Goal: Task Accomplishment & Management: Manage account settings

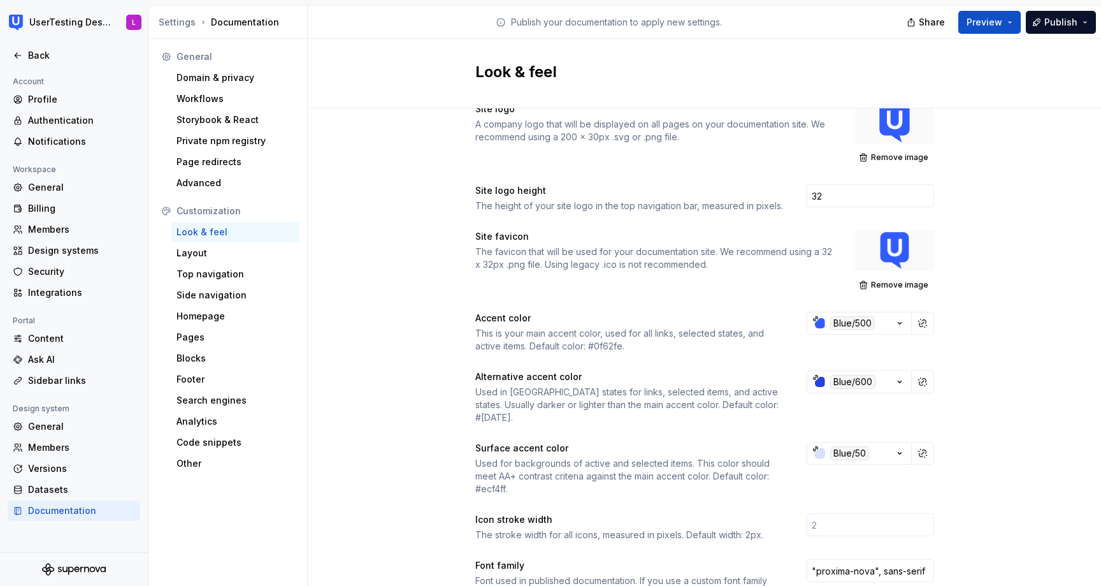
scroll to position [45, 0]
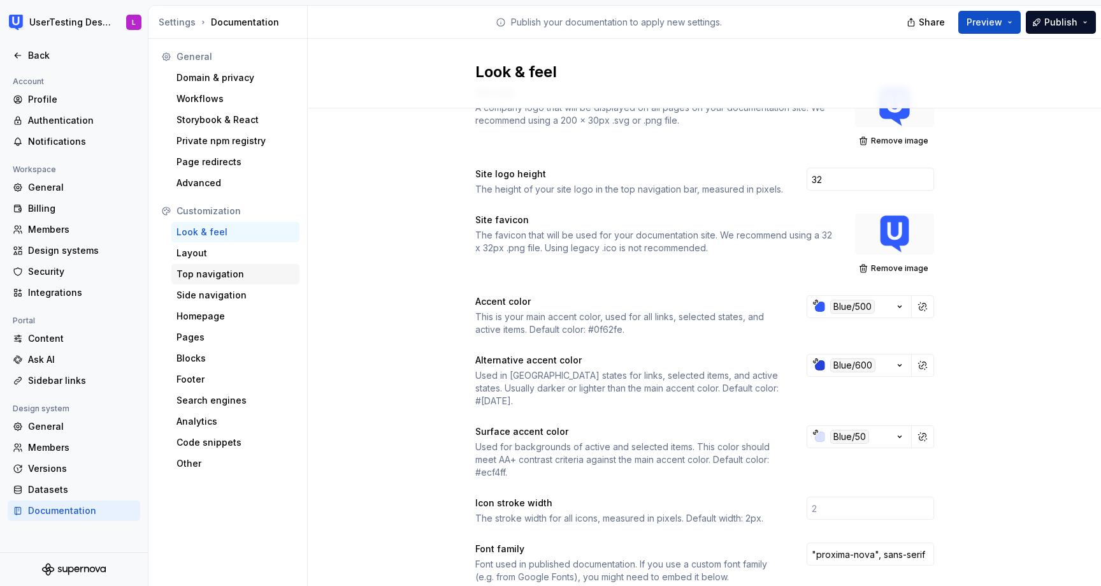
click at [240, 265] on div "Top navigation" at bounding box center [235, 274] width 128 height 20
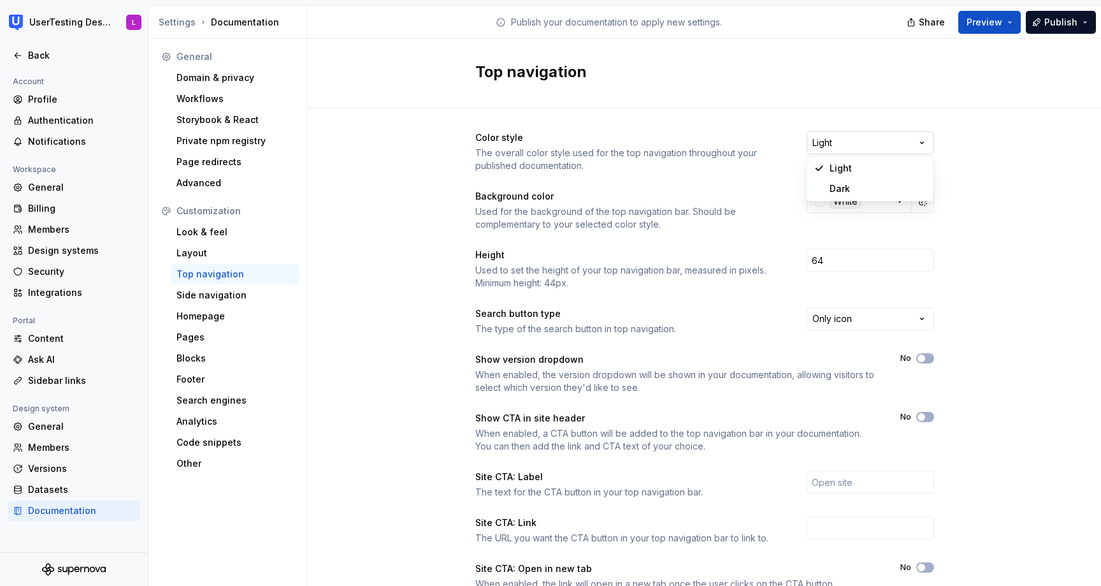
click at [887, 143] on html "UserTesting Design System L Back Account Profile Authentication Notifications W…" at bounding box center [550, 293] width 1101 height 586
click at [899, 201] on icon "button" at bounding box center [899, 202] width 3 height 2
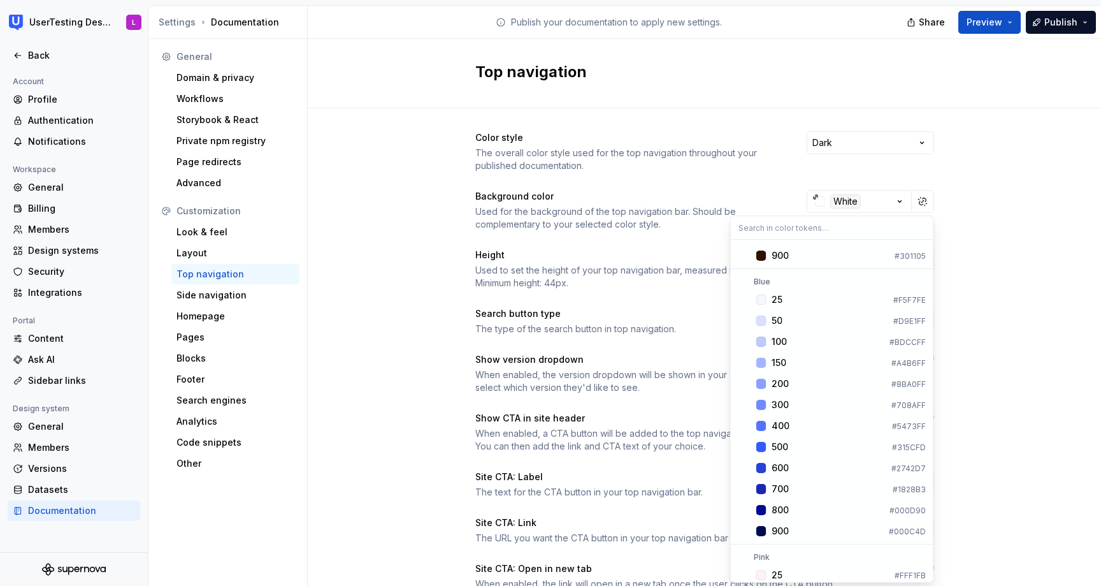
scroll to position [888, 0]
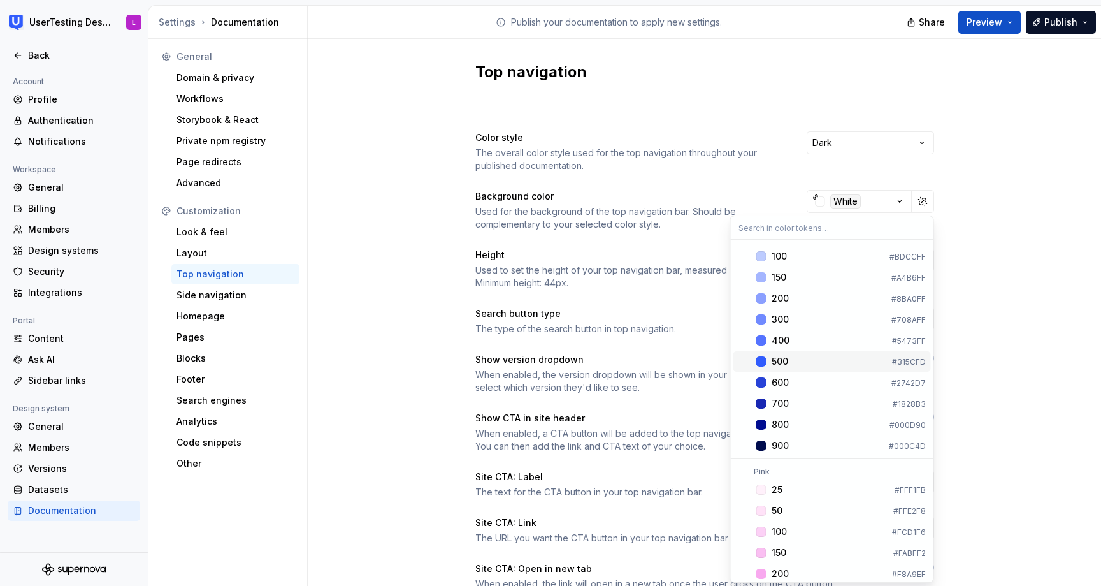
click at [761, 358] on div "Suggestions" at bounding box center [762, 361] width 10 height 10
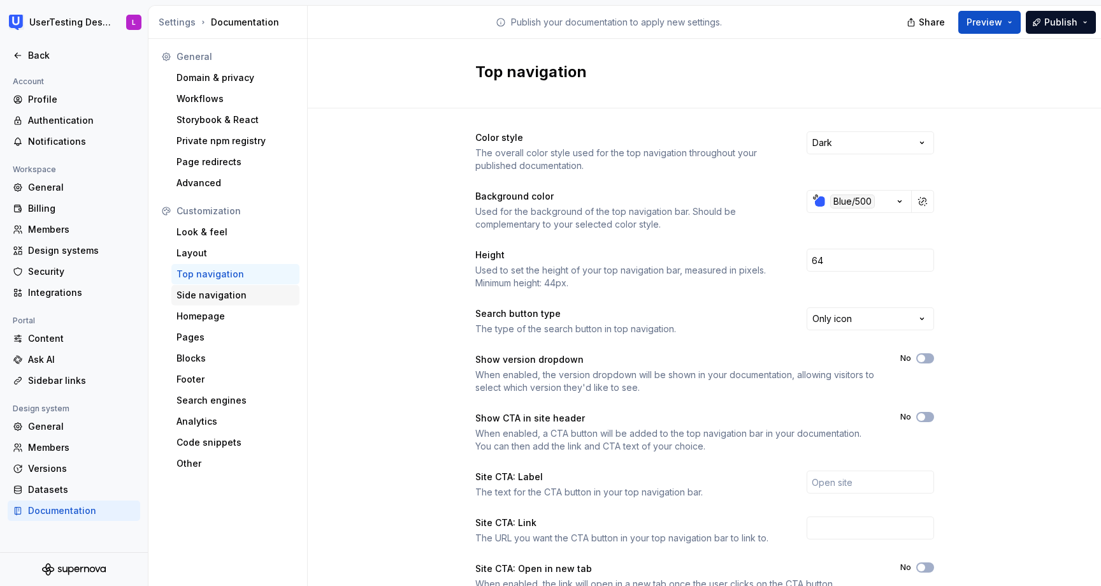
click at [216, 297] on div "Side navigation" at bounding box center [236, 295] width 118 height 13
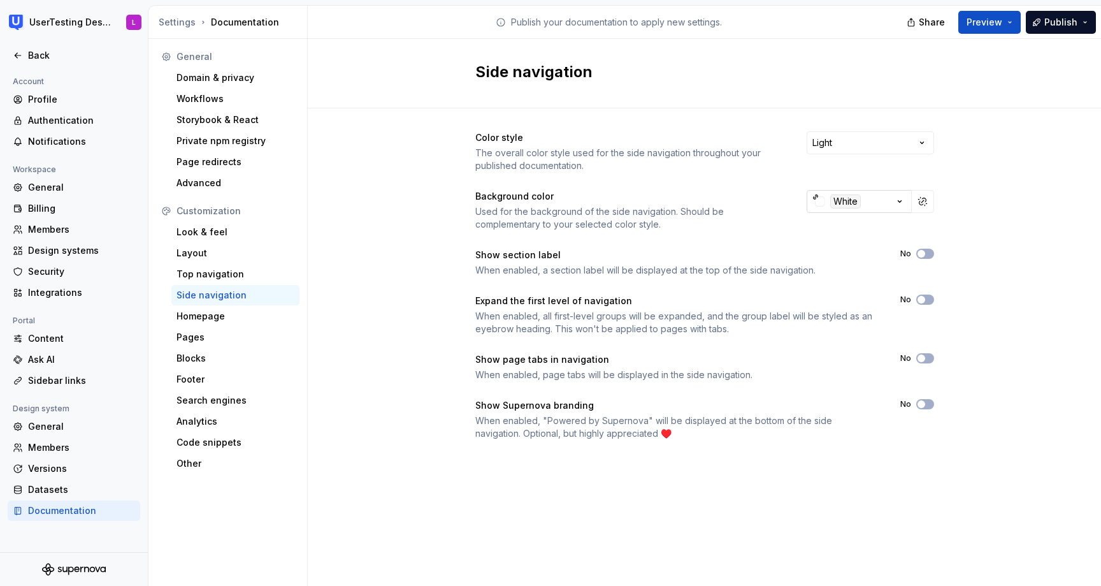
click at [898, 200] on icon "button" at bounding box center [900, 201] width 13 height 13
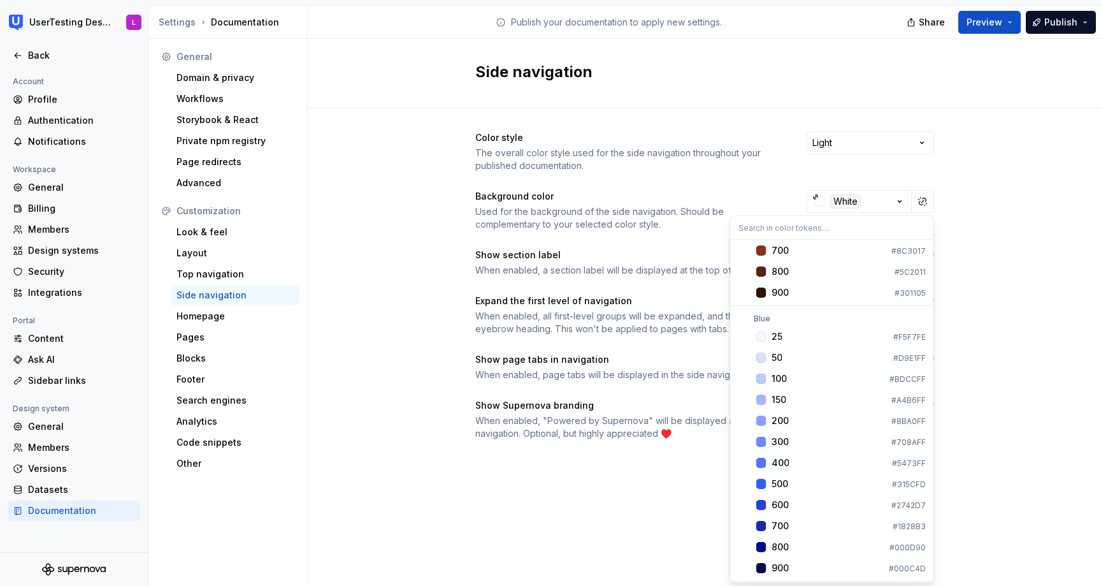
scroll to position [785, 0]
click at [767, 317] on span "25 #F5F7FE" at bounding box center [833, 317] width 198 height 20
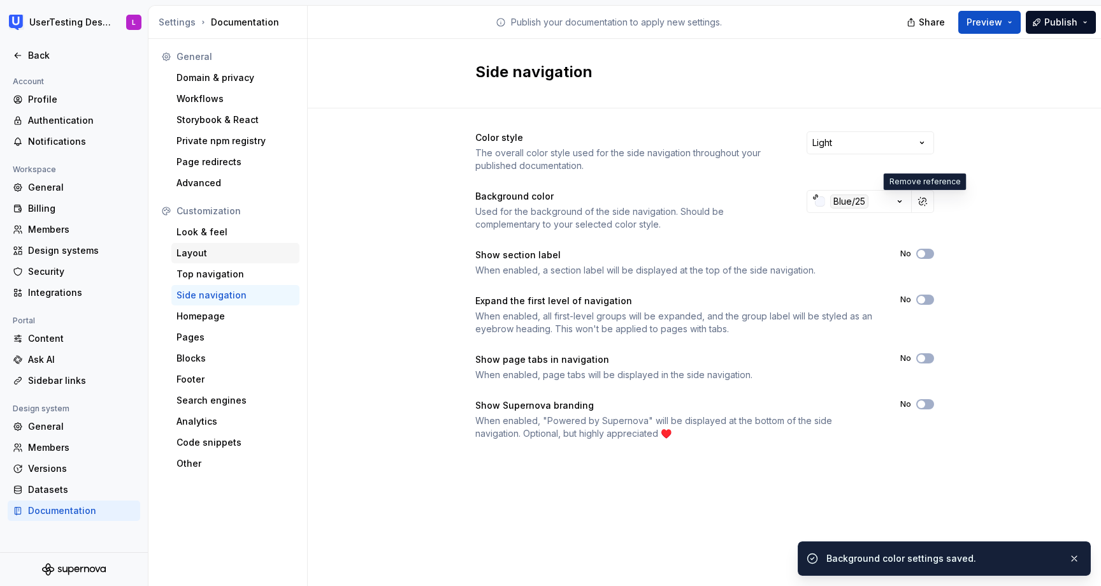
click at [205, 253] on div "Layout" at bounding box center [236, 253] width 118 height 13
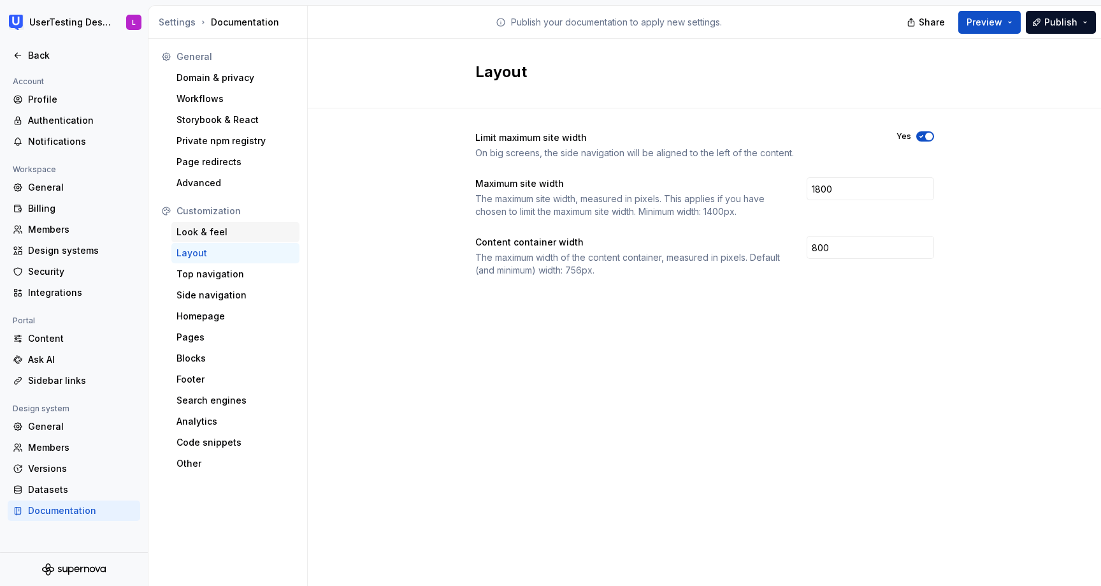
click at [231, 229] on div "Look & feel" at bounding box center [236, 232] width 118 height 13
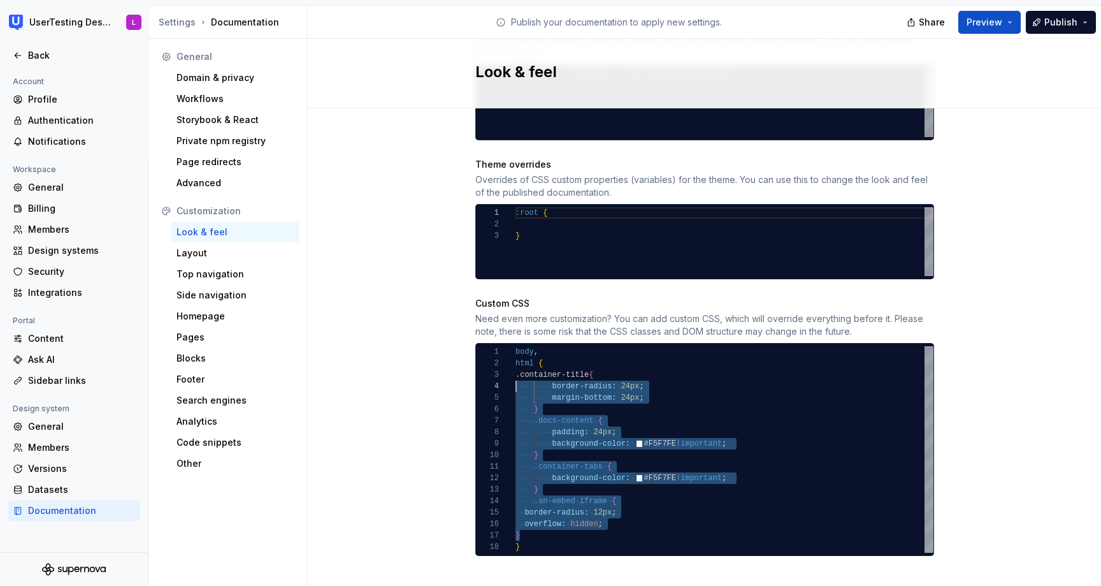
scroll to position [23, 0]
drag, startPoint x: 532, startPoint y: 522, endPoint x: 504, endPoint y: 363, distance: 161.2
click at [516, 363] on div "body , html { .container-title { border-radius: 24px ; margin-bottom: 24px ; } …" at bounding box center [725, 449] width 418 height 207
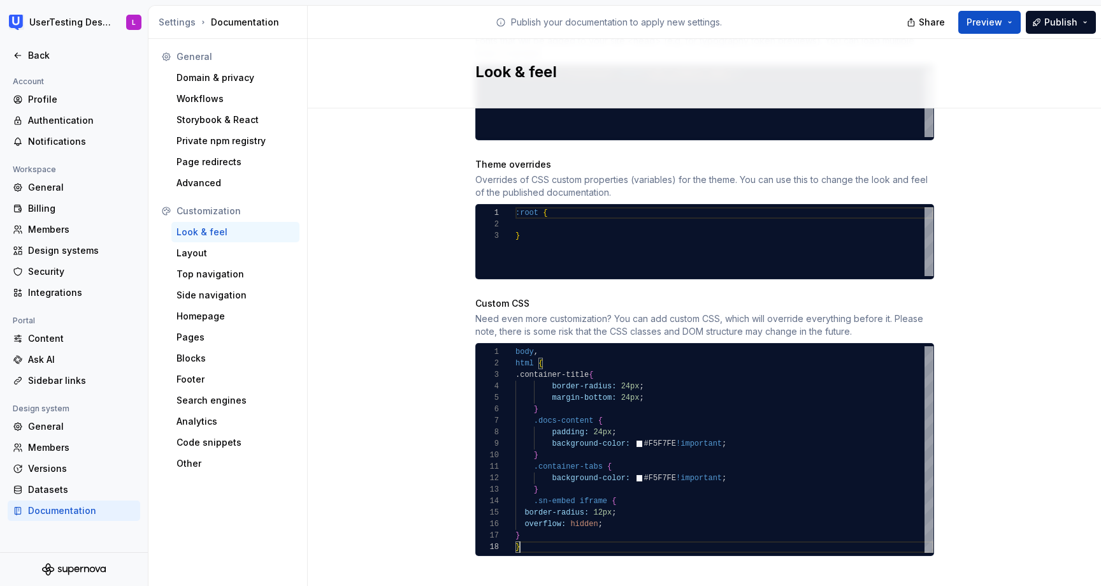
click at [556, 531] on div "body , html { .container-title { border-radius: 24px ; margin-bottom: 24px ; } …" at bounding box center [725, 449] width 418 height 207
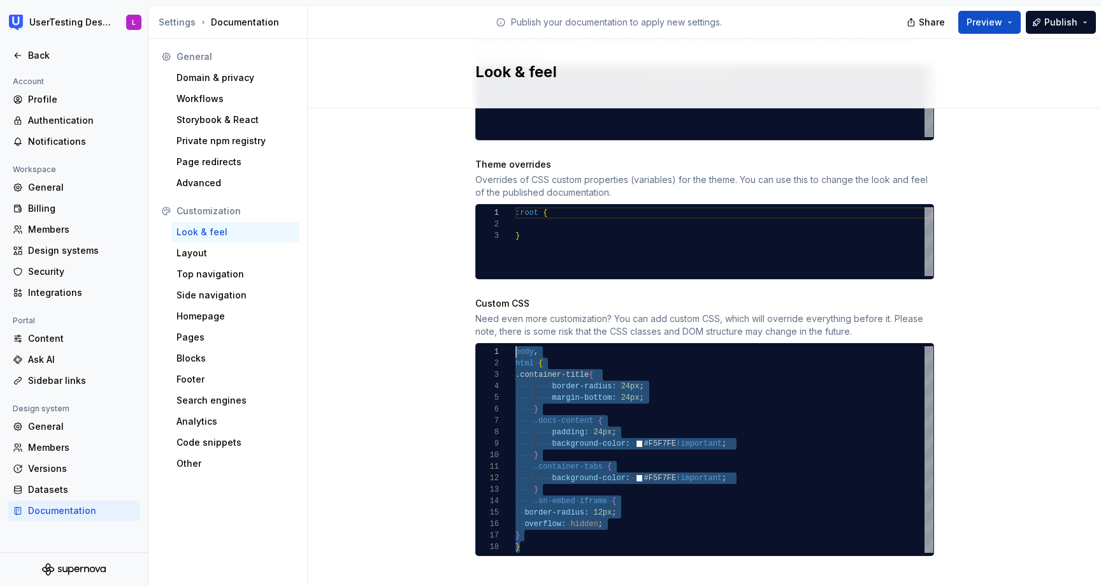
drag, startPoint x: 532, startPoint y: 530, endPoint x: 508, endPoint y: 330, distance: 201.6
click at [516, 346] on div "body , html { .container-title { border-radius: 24px ; margin-bottom: 24px ; } …" at bounding box center [725, 449] width 418 height 207
type textarea "**********"
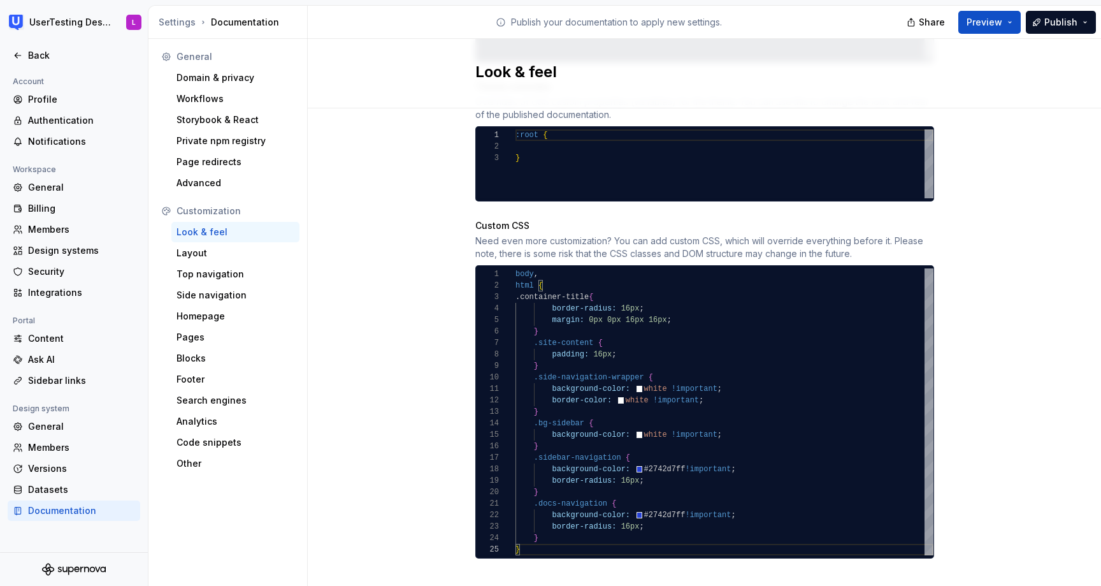
scroll to position [708, 0]
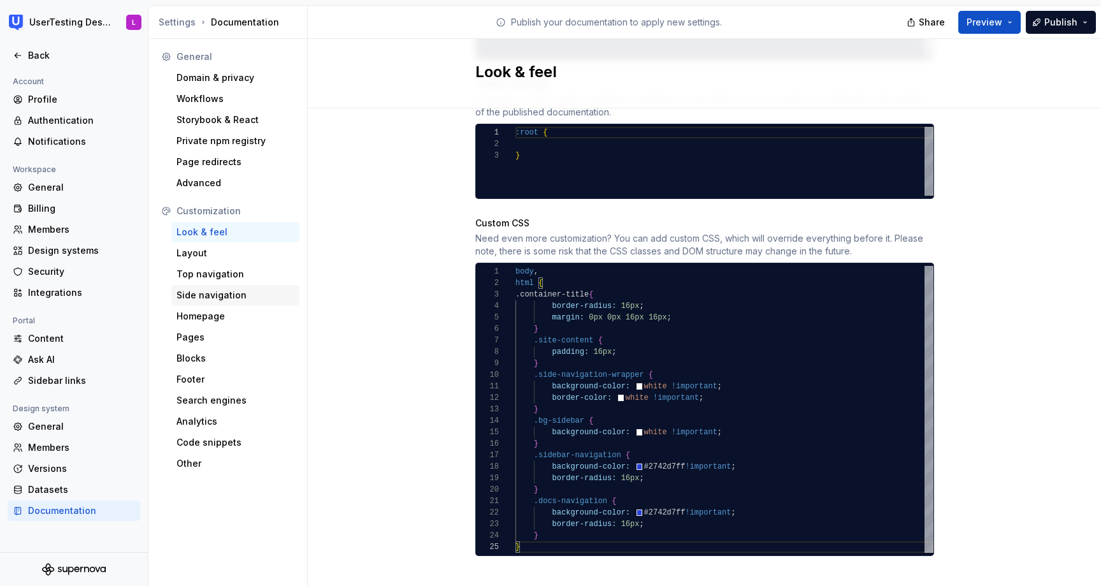
click at [206, 290] on div "Side navigation" at bounding box center [236, 295] width 118 height 13
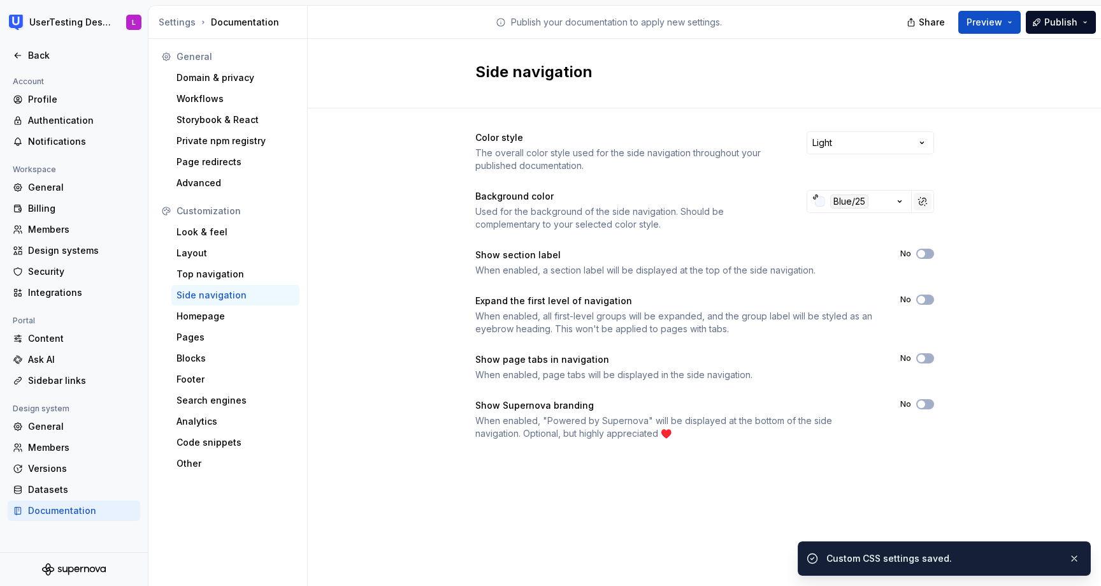
click at [923, 202] on button "button" at bounding box center [923, 201] width 18 height 18
click at [850, 200] on input "#f5f7feff" at bounding box center [868, 201] width 87 height 23
type input "#F5F7FEFF"
click at [919, 201] on button "button" at bounding box center [923, 201] width 18 height 18
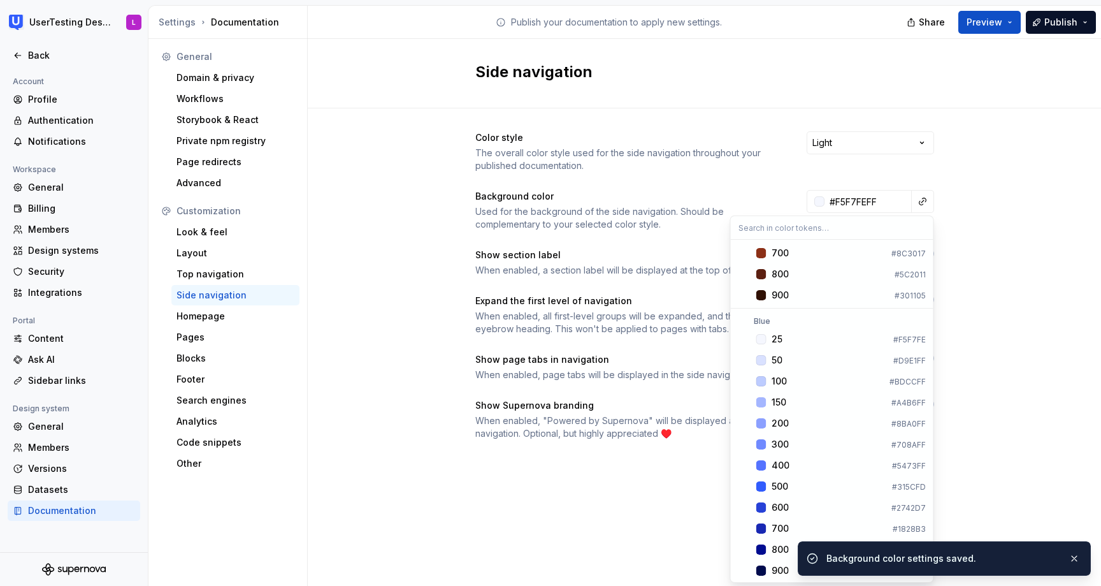
scroll to position [813, 0]
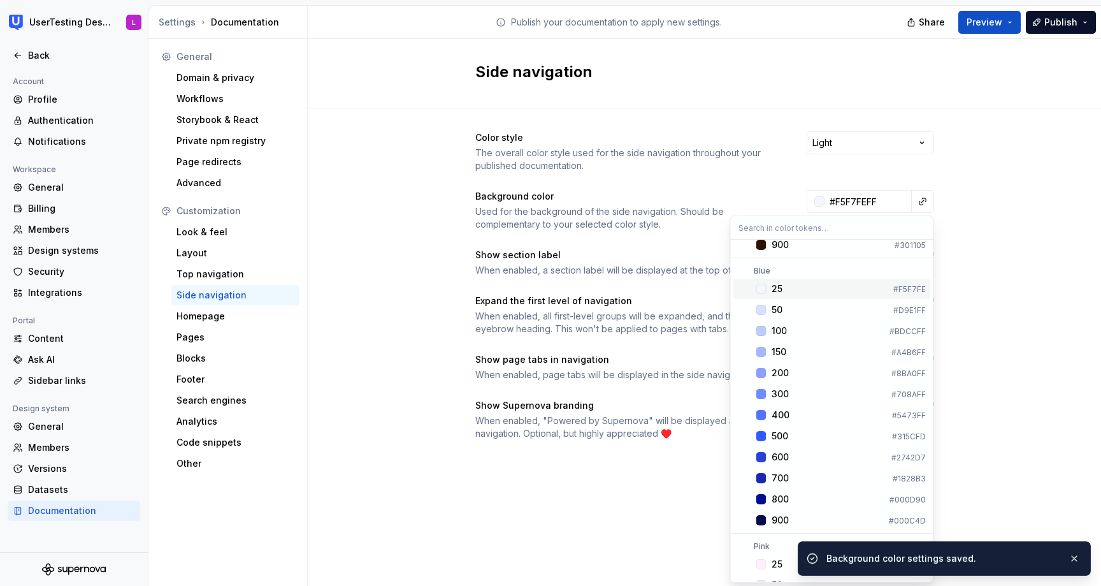
click at [760, 285] on div "Suggestions" at bounding box center [762, 289] width 10 height 10
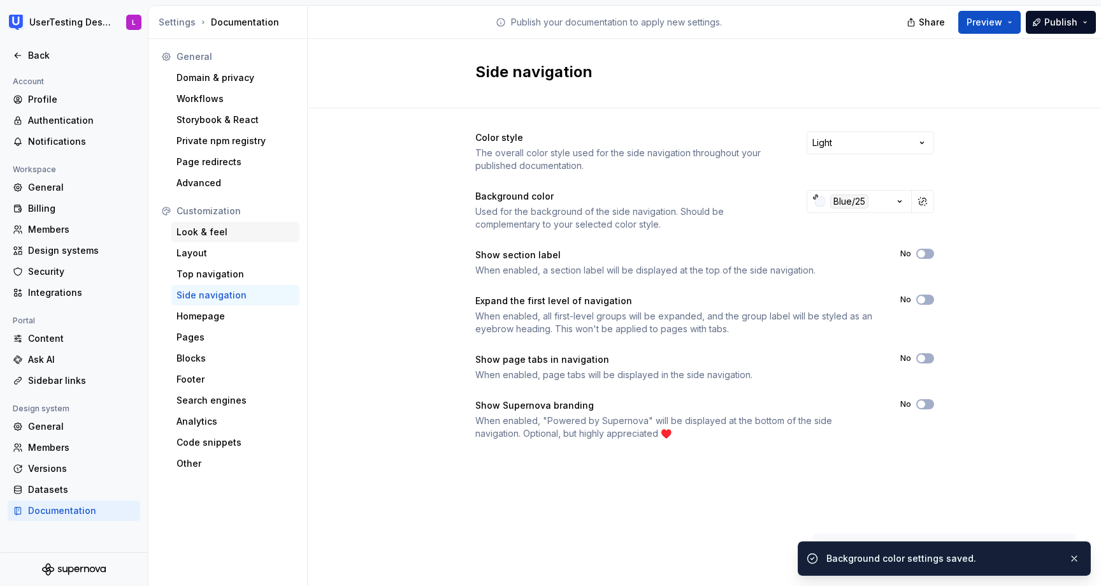
click at [221, 233] on div "Look & feel" at bounding box center [236, 232] width 118 height 13
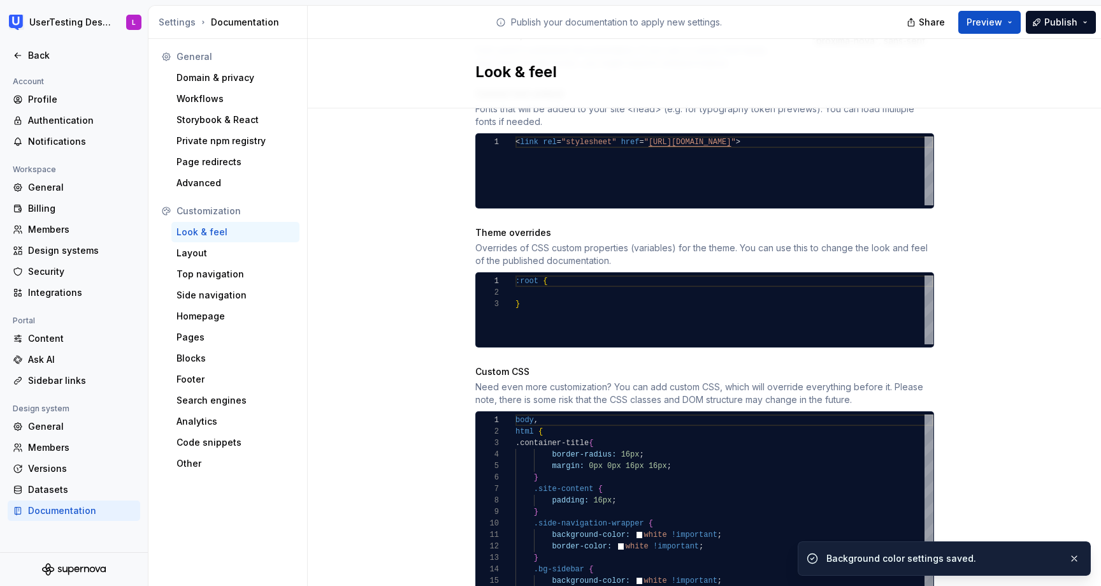
scroll to position [616, 0]
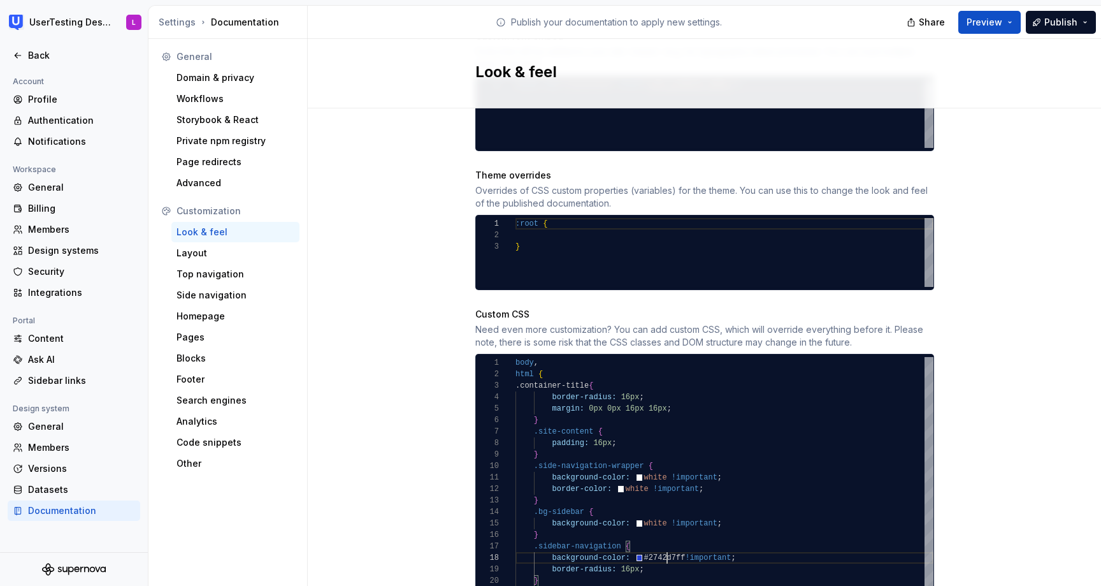
click at [667, 545] on div "body , html { .container-title { border-radius: 16px ; margin: 0px 0px 16px 16p…" at bounding box center [725, 500] width 418 height 287
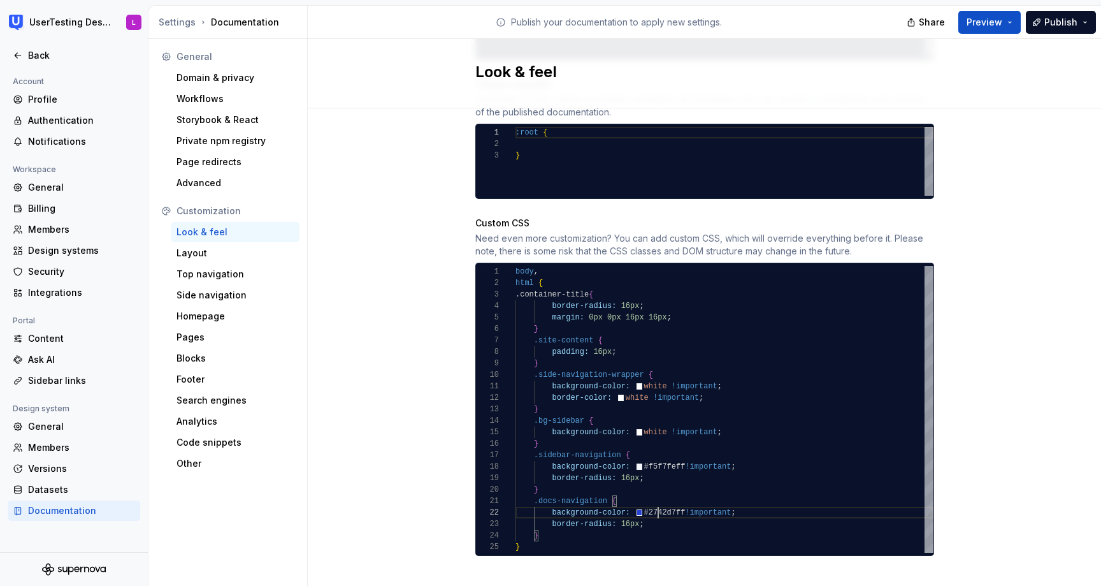
click at [658, 497] on div "body , html { .container-title { border-radius: 16px ; margin: 0px 0px 16px 16p…" at bounding box center [725, 409] width 418 height 287
click at [648, 500] on div "body , html { .container-title { border-radius: 16px ; margin: 0px 0px 16px 16p…" at bounding box center [725, 409] width 418 height 287
type textarea "**********"
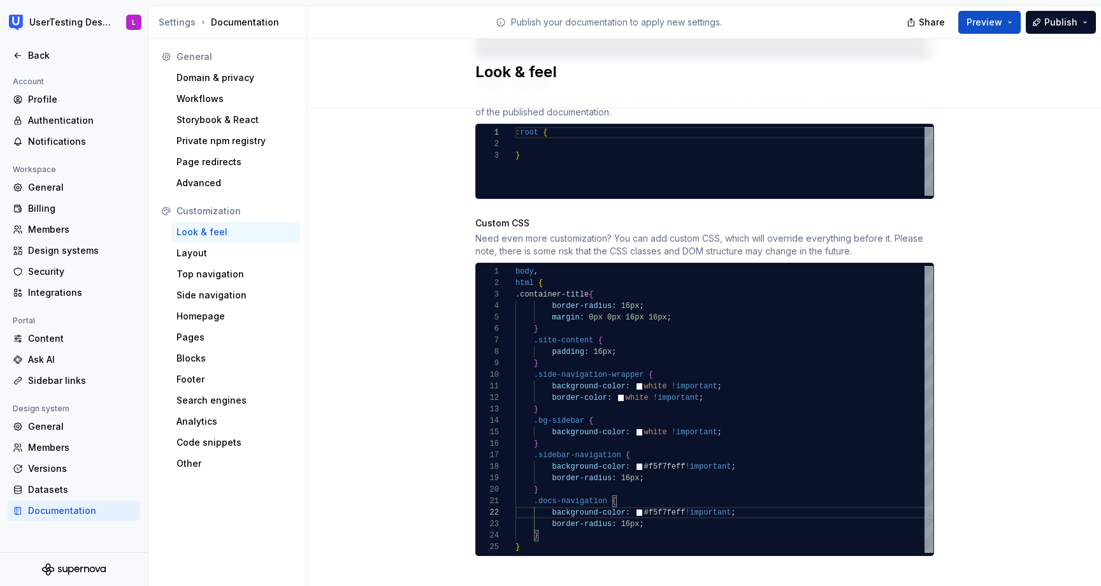
click at [1008, 330] on div "Site logo A company logo that will be displayed on all pages on your documentat…" at bounding box center [705, 2] width 794 height 1203
click at [994, 21] on span "Preview" at bounding box center [985, 22] width 36 height 13
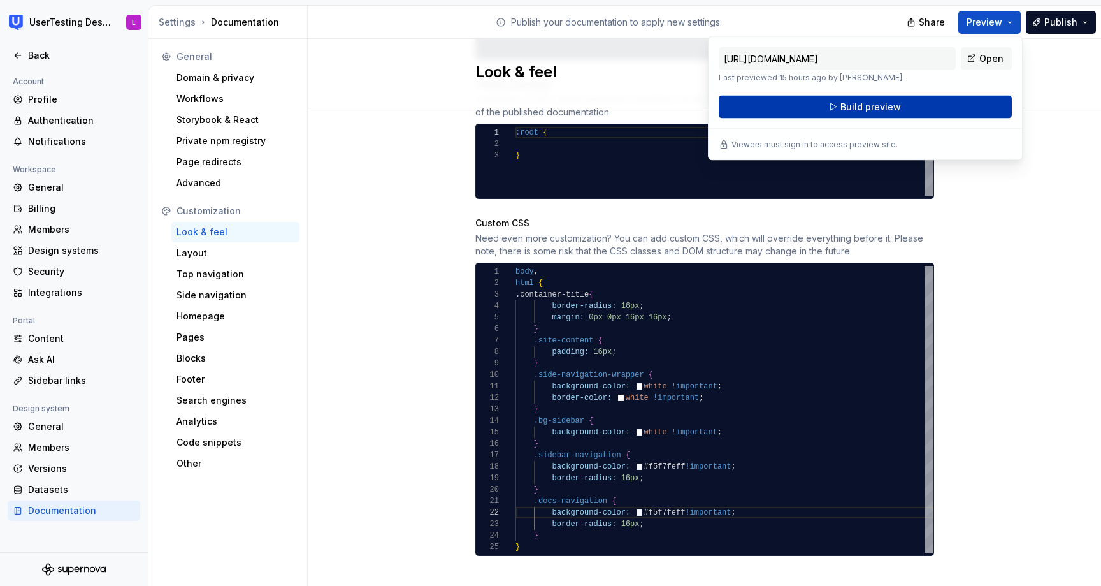
click at [919, 104] on button "Build preview" at bounding box center [865, 107] width 293 height 23
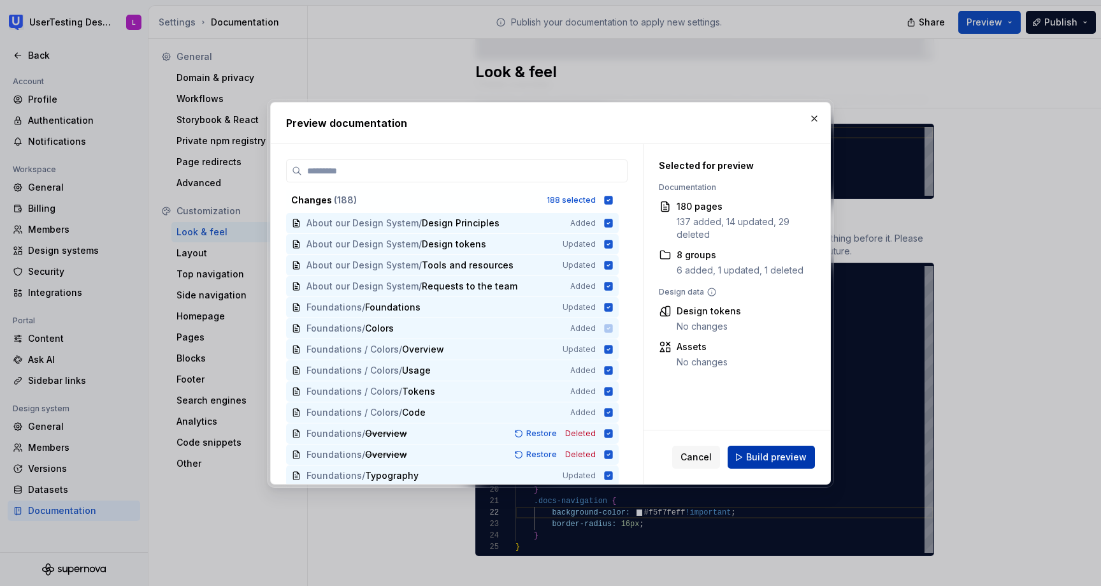
click at [785, 453] on span "Build preview" at bounding box center [776, 457] width 61 height 13
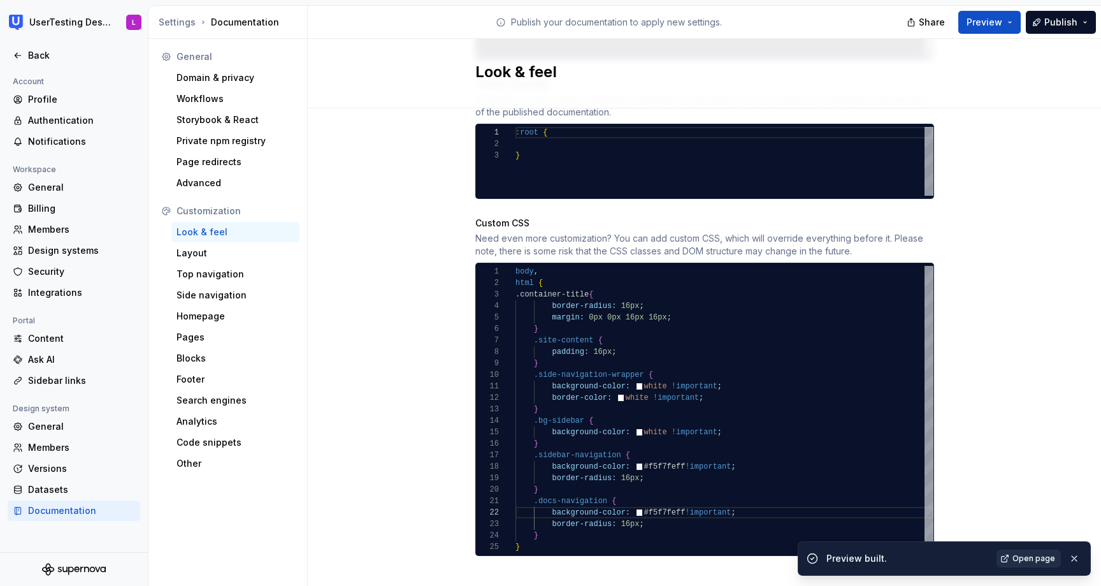
click at [1033, 554] on span "Open page" at bounding box center [1034, 558] width 43 height 10
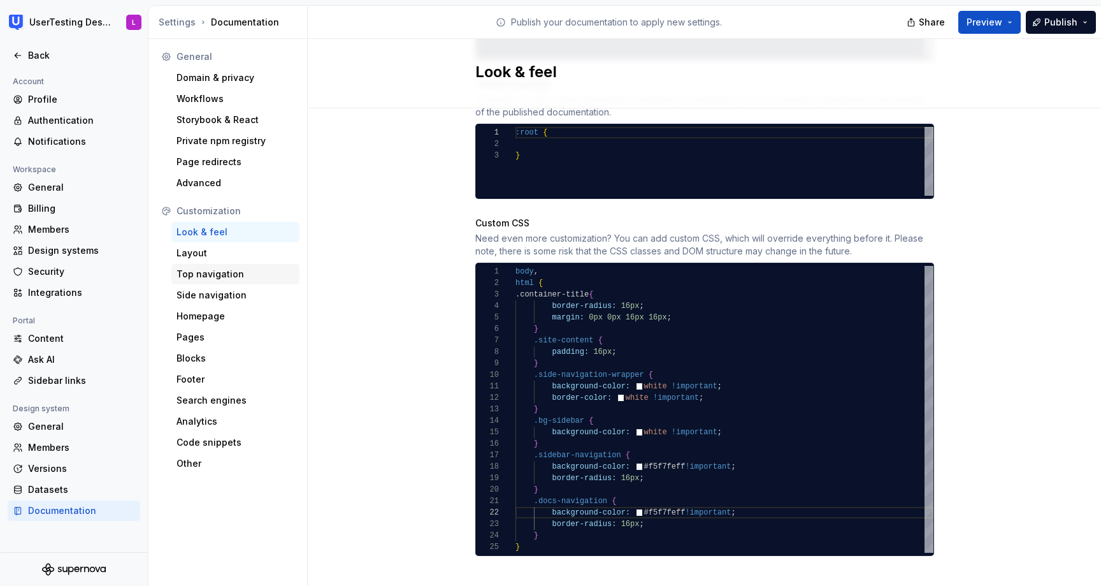
click at [212, 275] on div "Top navigation" at bounding box center [236, 274] width 118 height 13
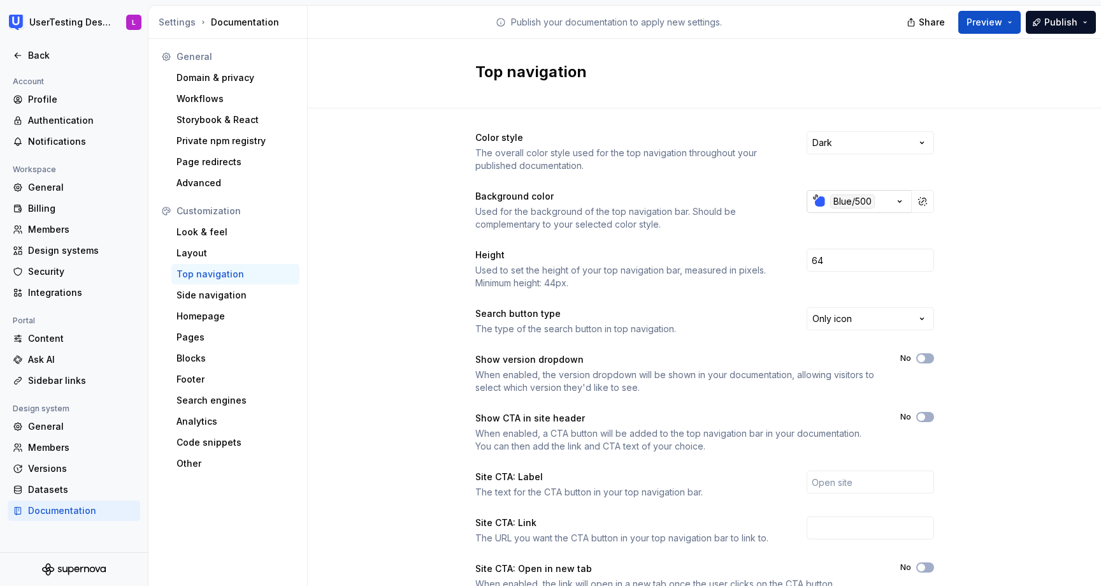
click at [820, 202] on div "button" at bounding box center [820, 201] width 10 height 10
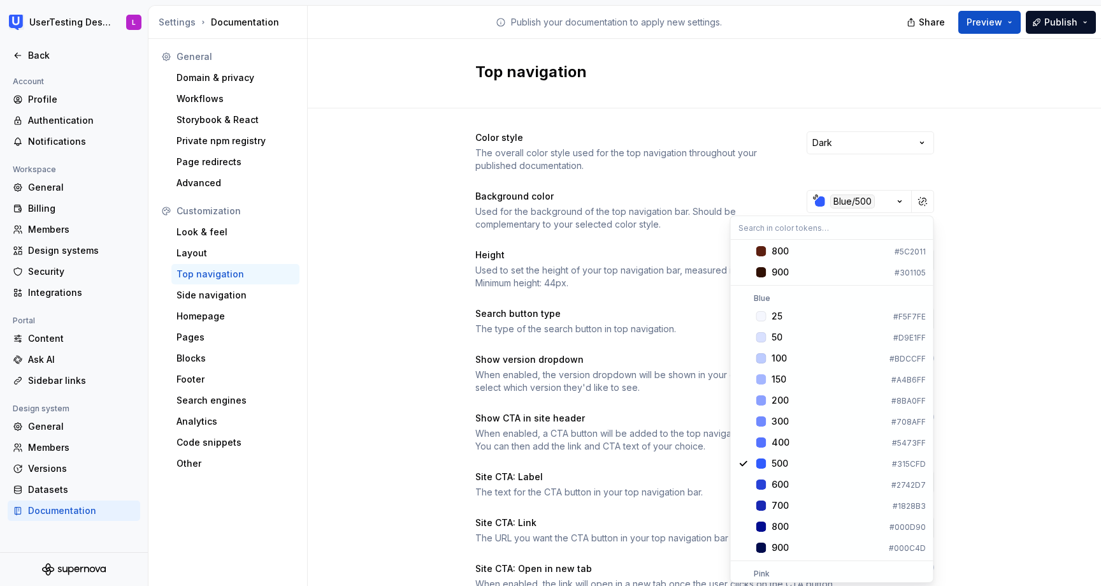
scroll to position [838, 0]
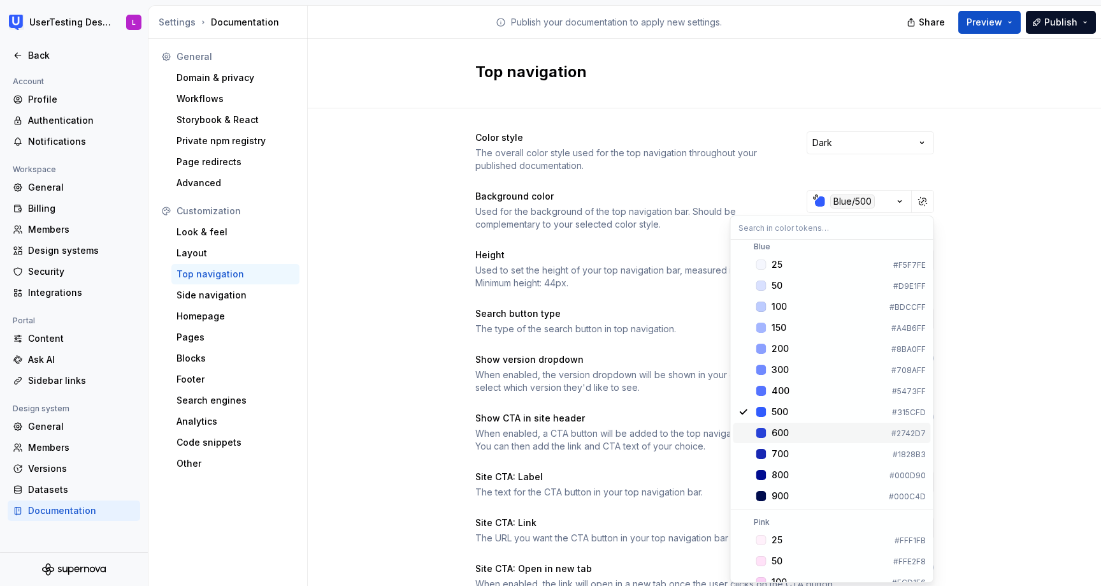
click at [758, 431] on div "Suggestions" at bounding box center [762, 433] width 10 height 10
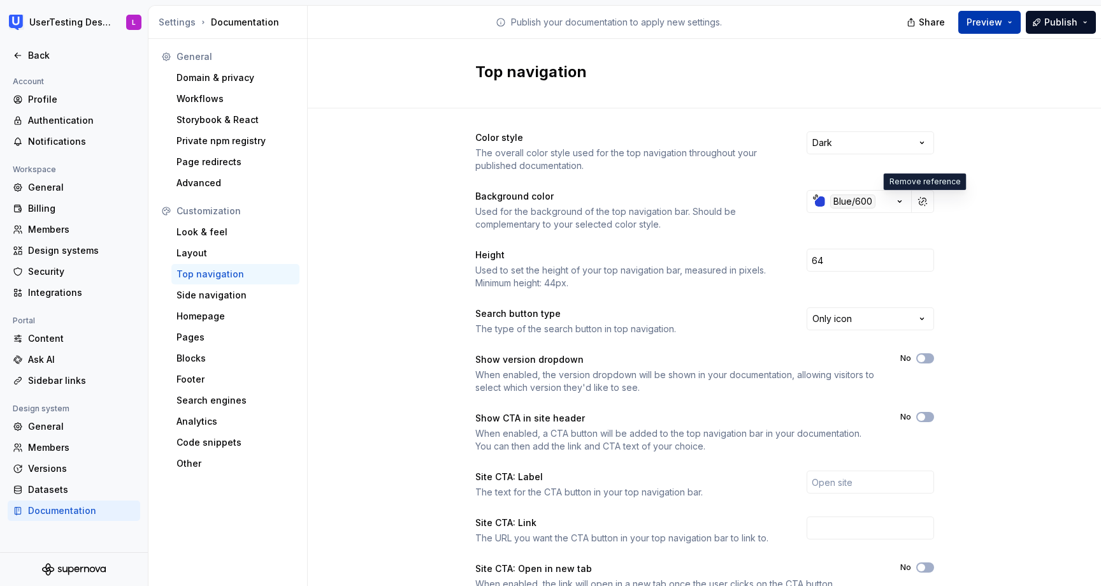
click at [985, 17] on span "Preview" at bounding box center [985, 22] width 36 height 13
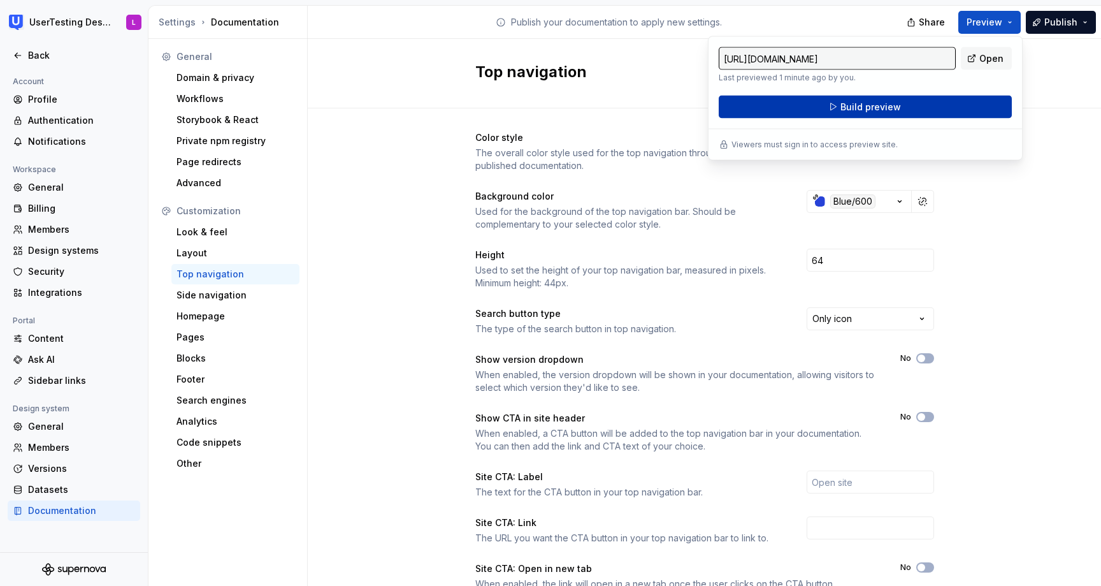
click at [927, 109] on button "Build preview" at bounding box center [865, 107] width 293 height 23
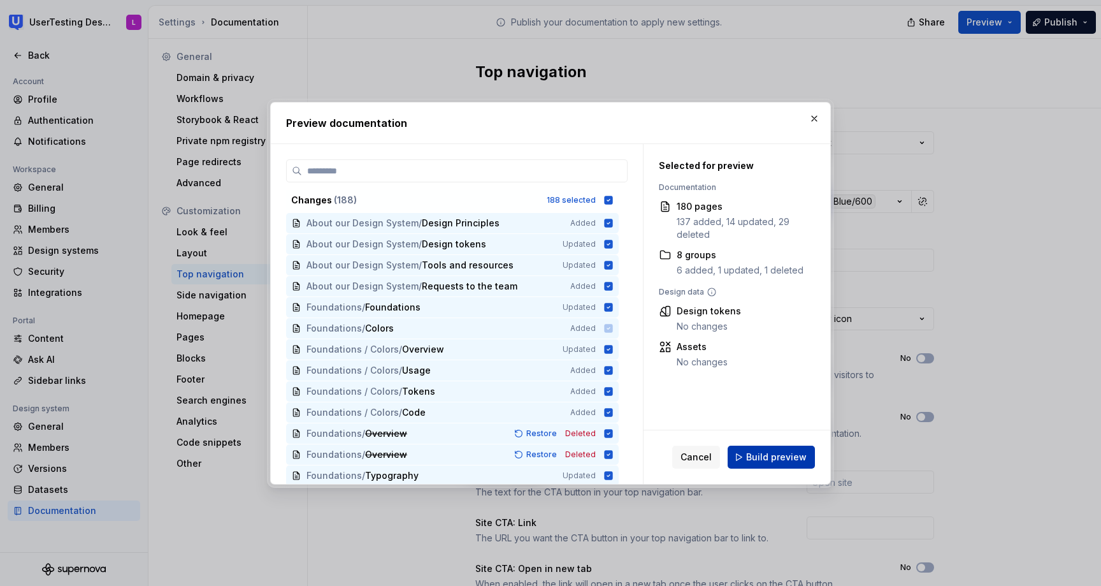
click at [771, 460] on span "Build preview" at bounding box center [776, 457] width 61 height 13
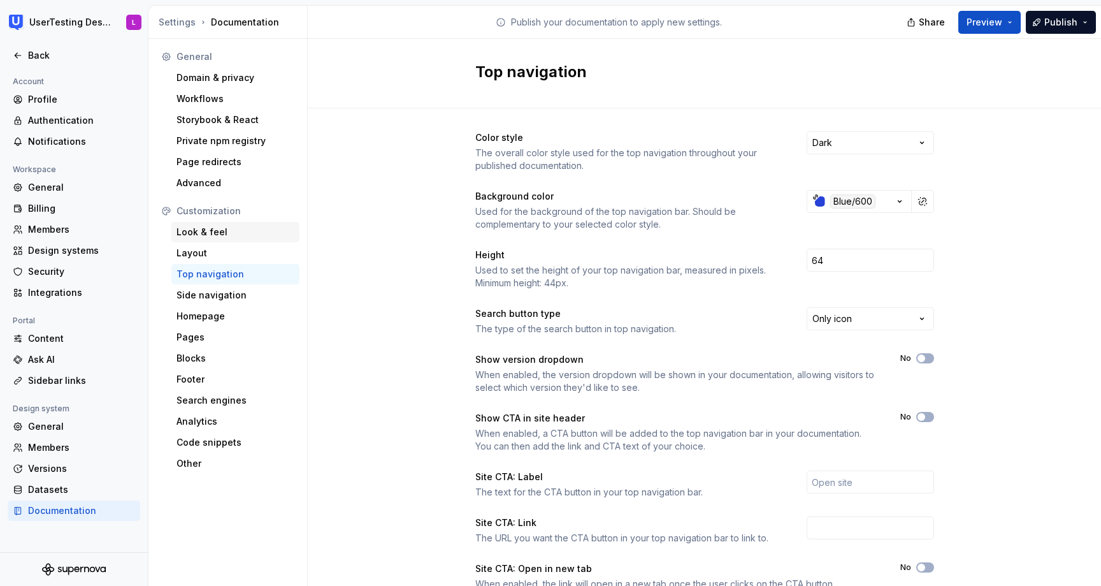
click at [201, 231] on div "Look & feel" at bounding box center [236, 232] width 118 height 13
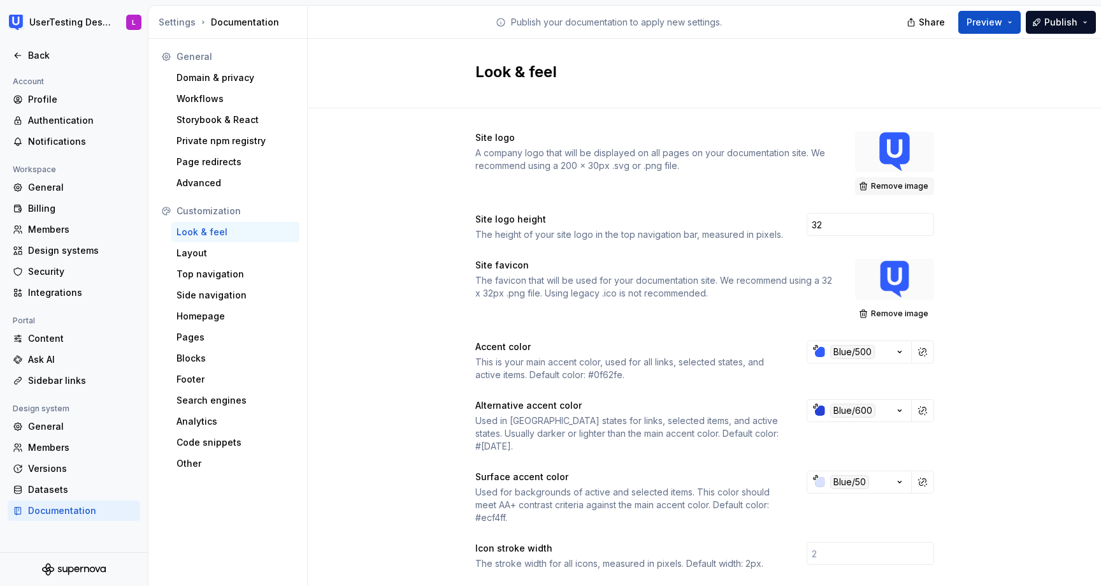
click at [900, 182] on span "Remove image" at bounding box center [899, 186] width 57 height 10
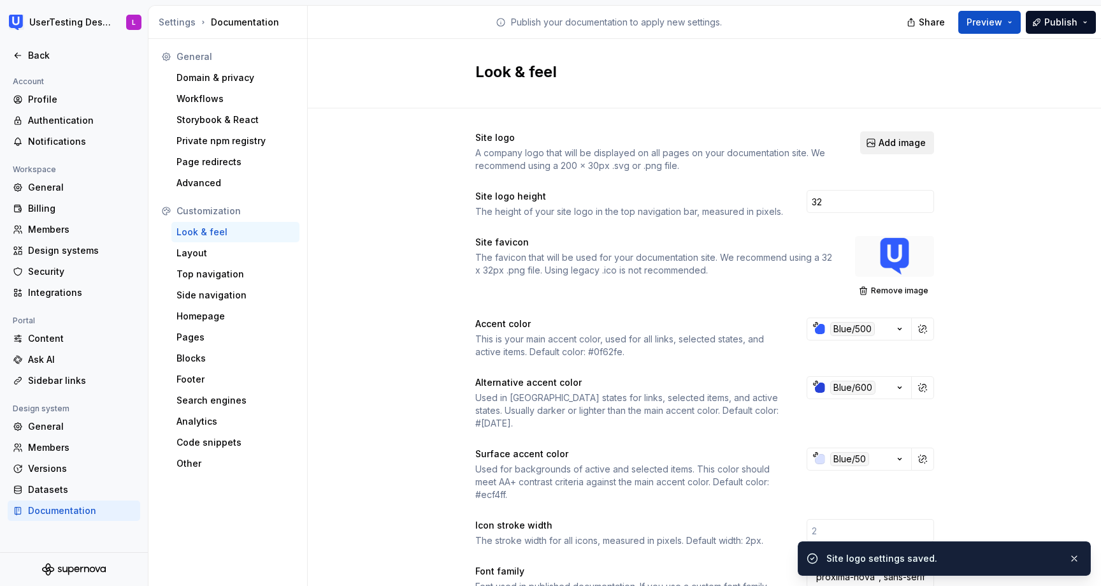
click at [906, 142] on span "Add image" at bounding box center [902, 142] width 47 height 13
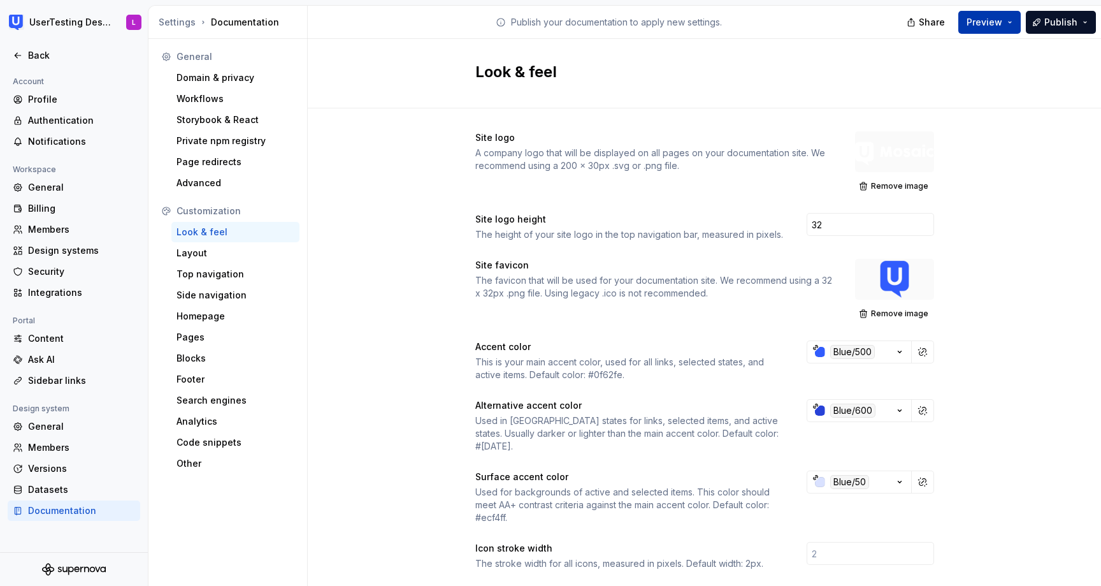
click at [999, 21] on span "Preview" at bounding box center [985, 22] width 36 height 13
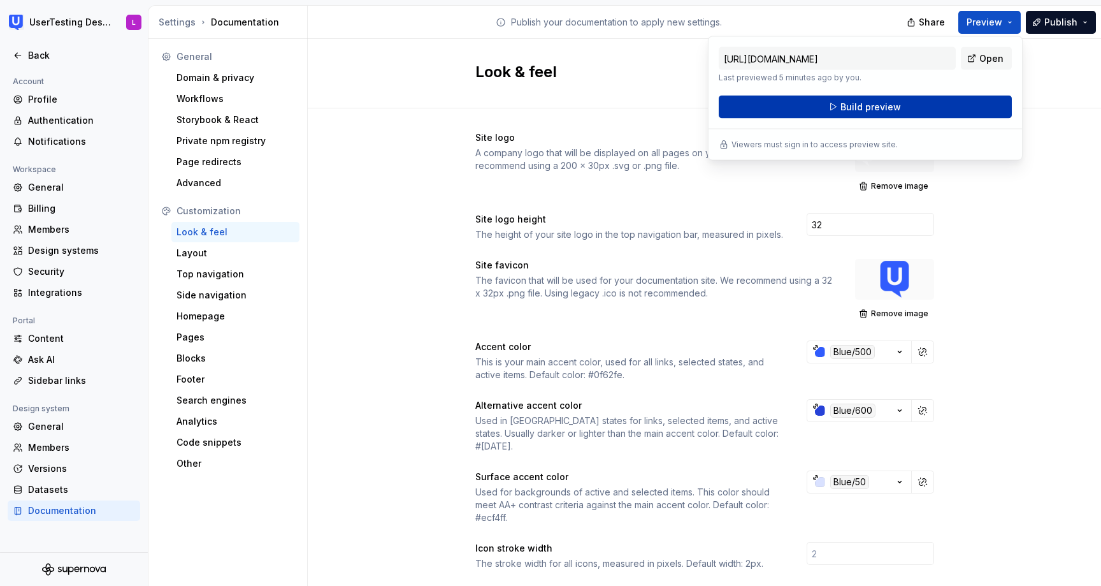
click at [961, 106] on button "Build preview" at bounding box center [865, 107] width 293 height 23
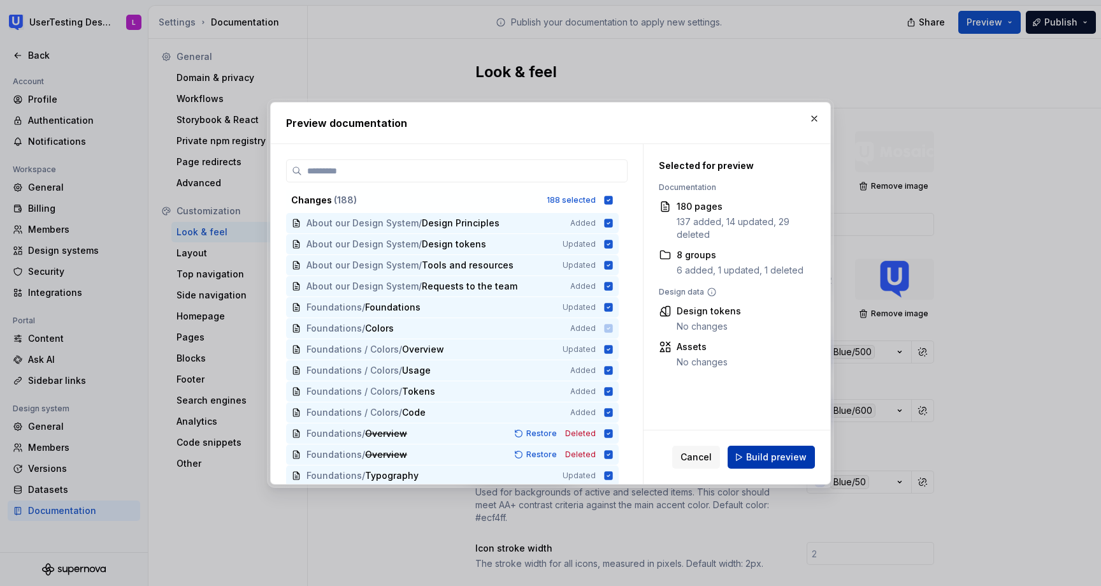
click at [789, 457] on span "Build preview" at bounding box center [776, 457] width 61 height 13
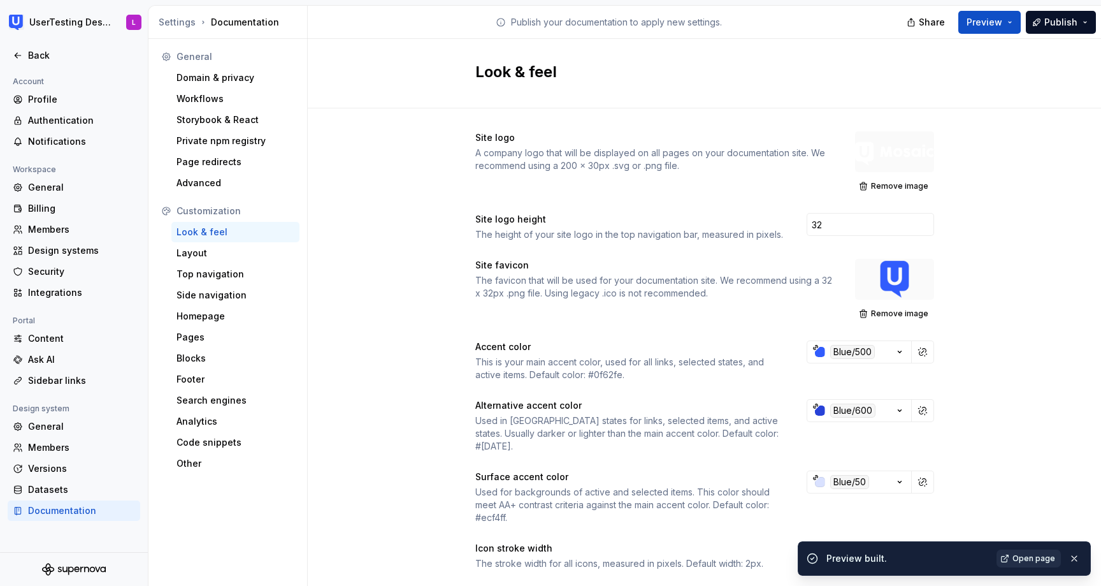
click at [1031, 553] on link "Open page" at bounding box center [1029, 558] width 64 height 18
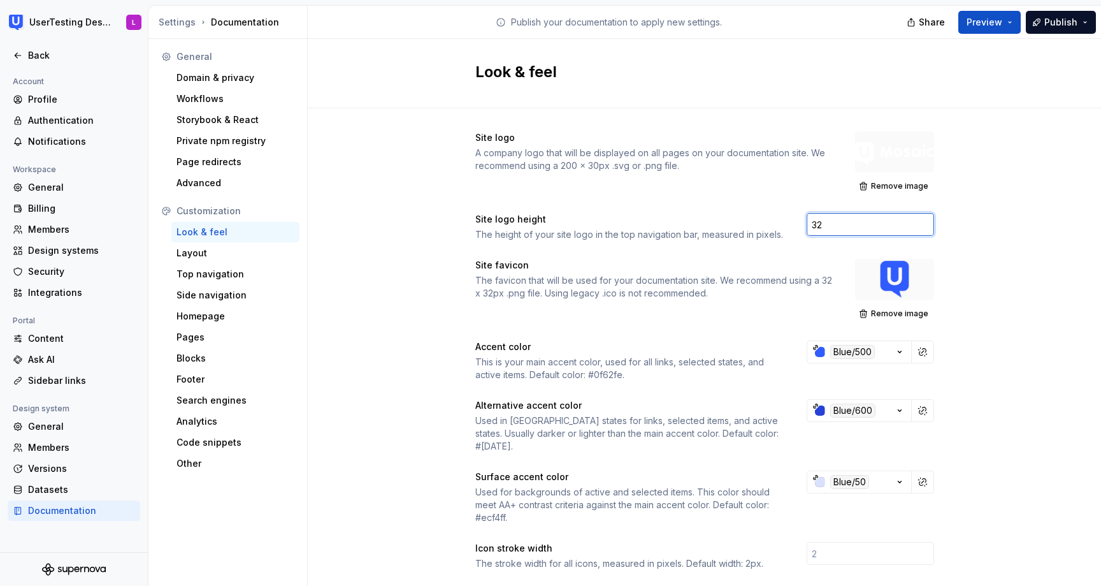
click at [829, 217] on input "32" at bounding box center [870, 224] width 127 height 23
type input "38"
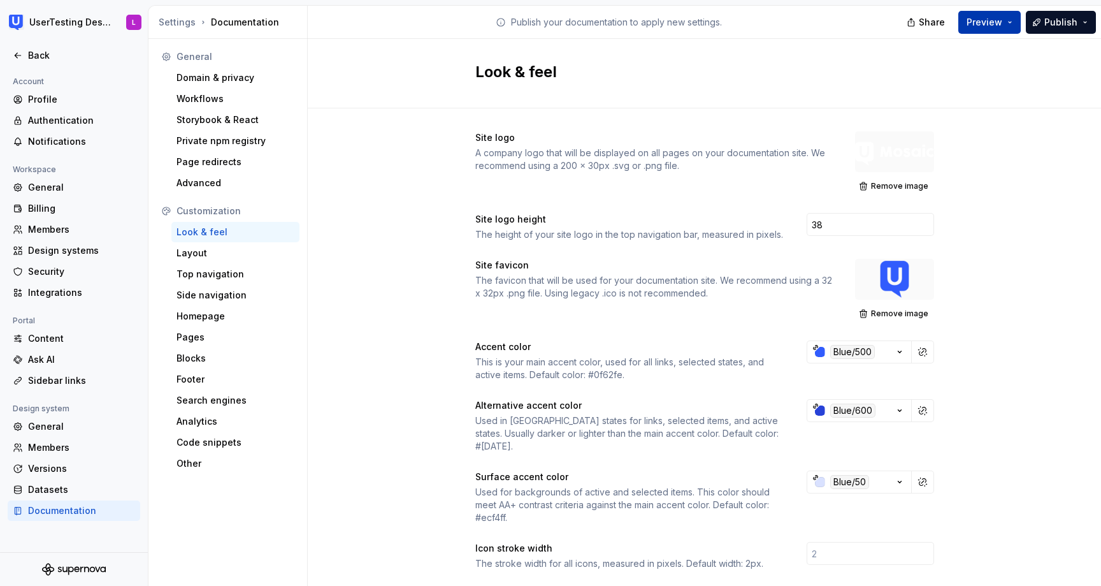
click at [992, 11] on button "Preview" at bounding box center [990, 22] width 62 height 23
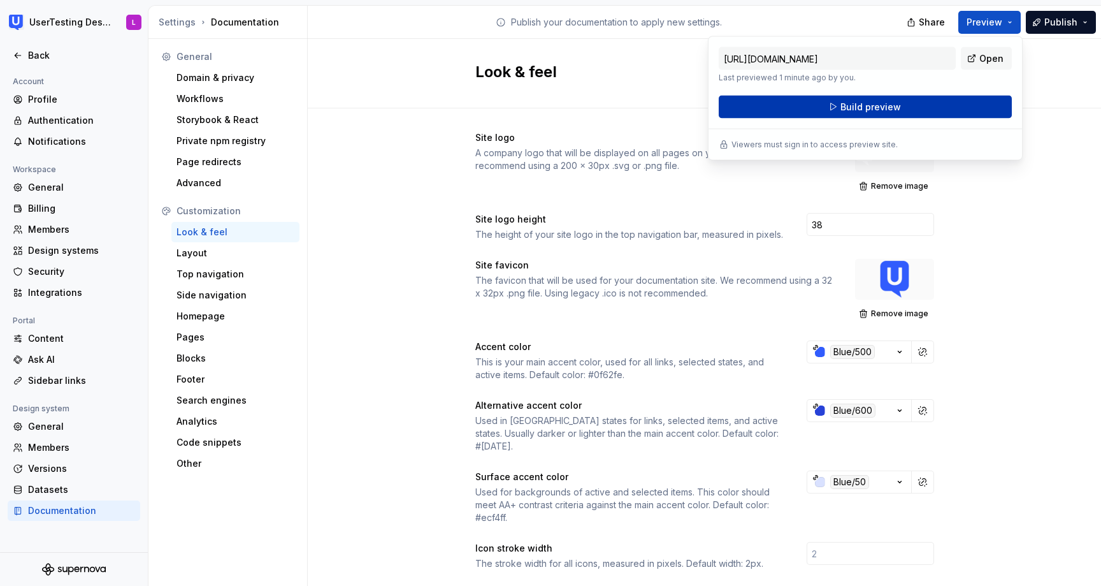
click at [941, 106] on button "Build preview" at bounding box center [865, 107] width 293 height 23
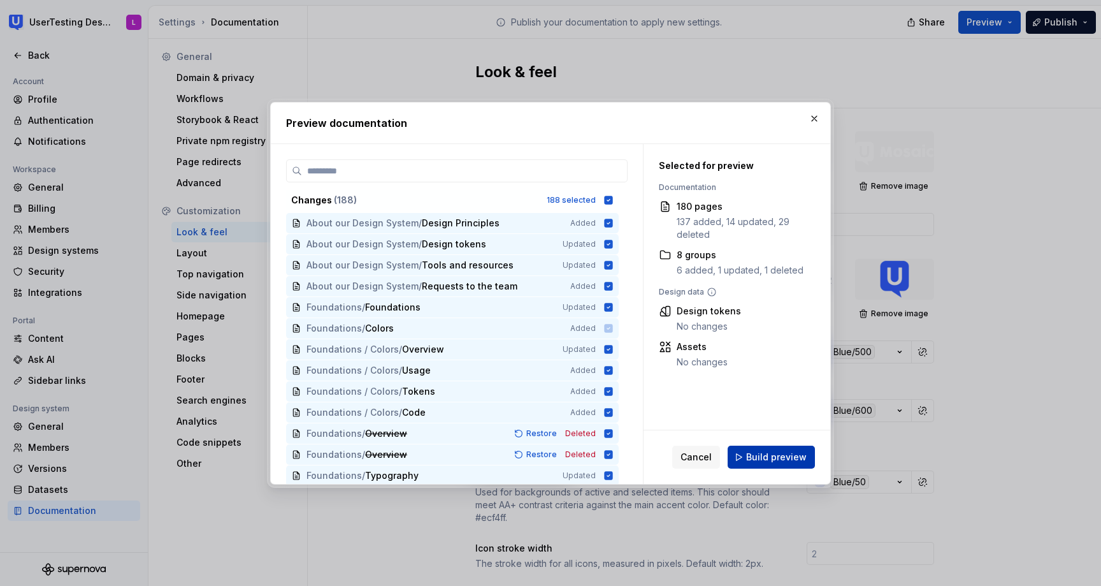
click at [768, 460] on span "Build preview" at bounding box center [776, 457] width 61 height 13
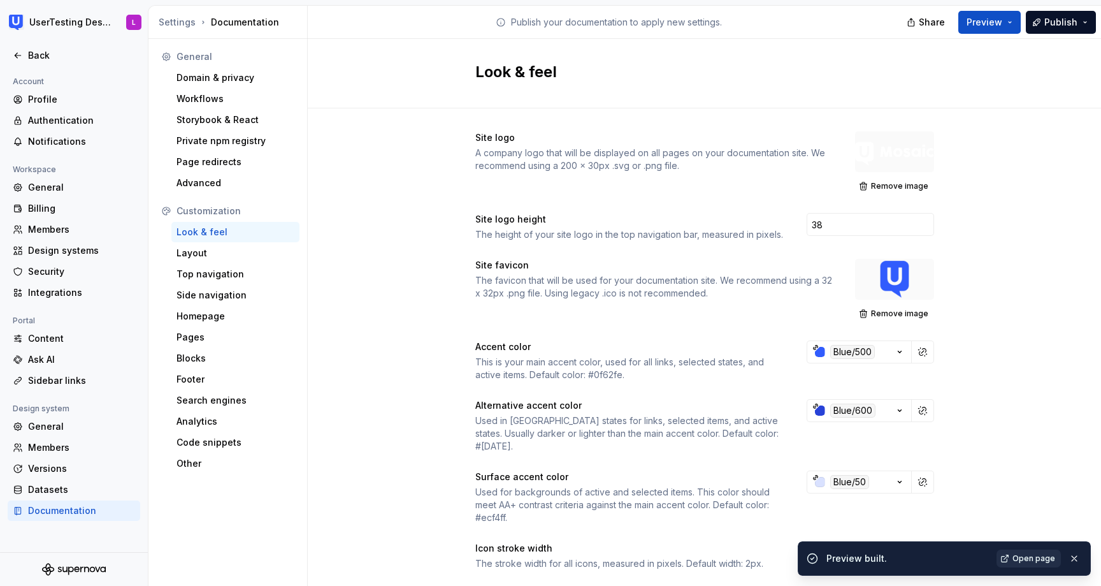
click at [1026, 560] on span "Open page" at bounding box center [1034, 558] width 43 height 10
